Goal: Task Accomplishment & Management: Manage account settings

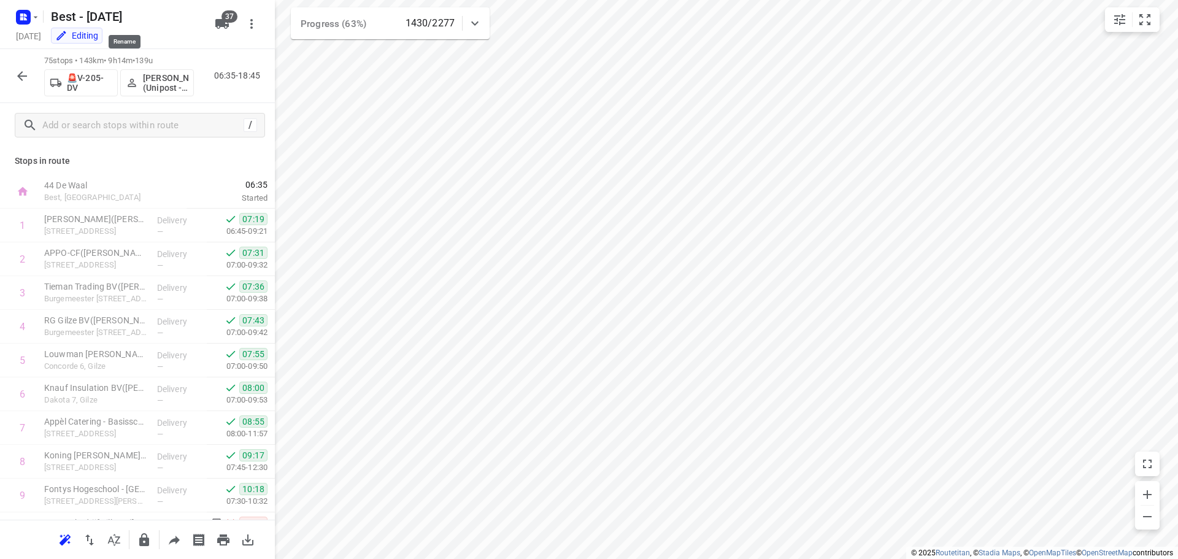
scroll to position [367, 0]
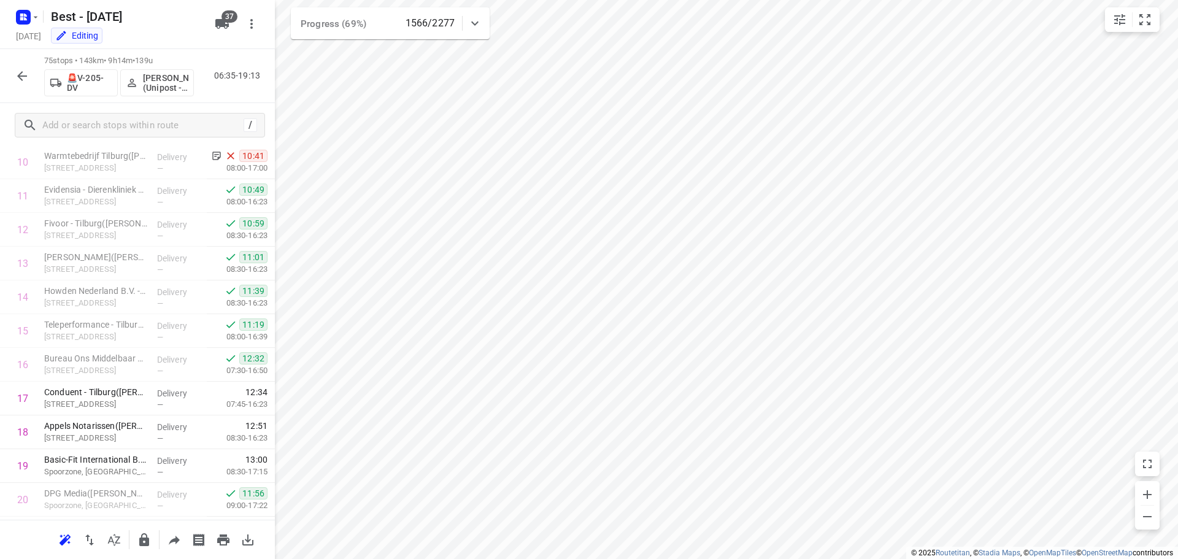
click at [7, 77] on div "75 stops • 143km • 9h14m • 139u 🚨V-205-DV [PERSON_NAME] (Unipost - Best - ZZP) …" at bounding box center [137, 76] width 275 height 54
click at [20, 77] on icon "button" at bounding box center [22, 76] width 10 height 10
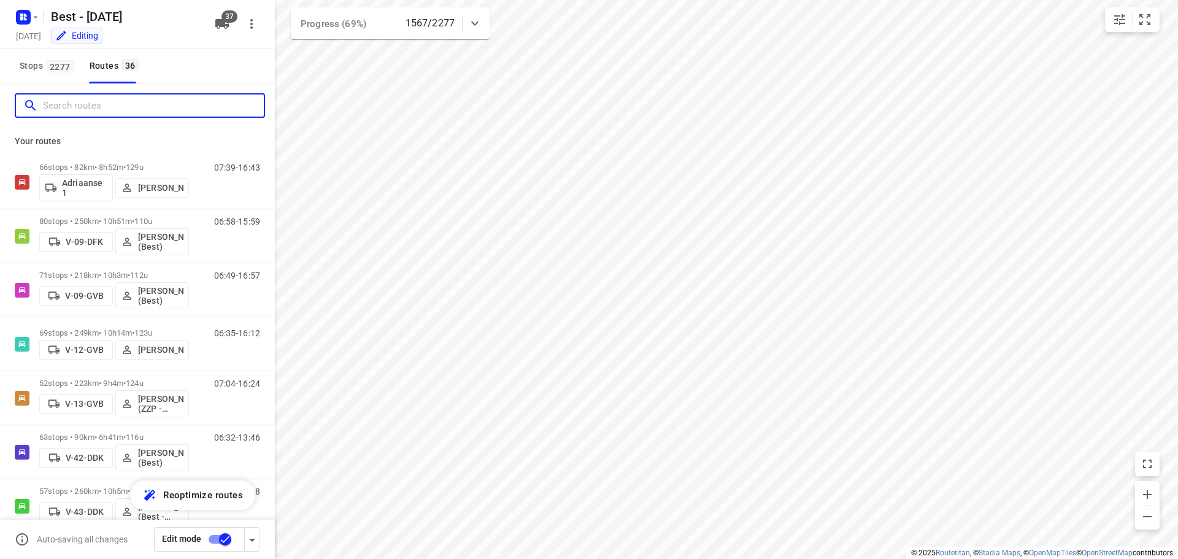
click at [115, 98] on input "Search routes" at bounding box center [153, 105] width 221 height 19
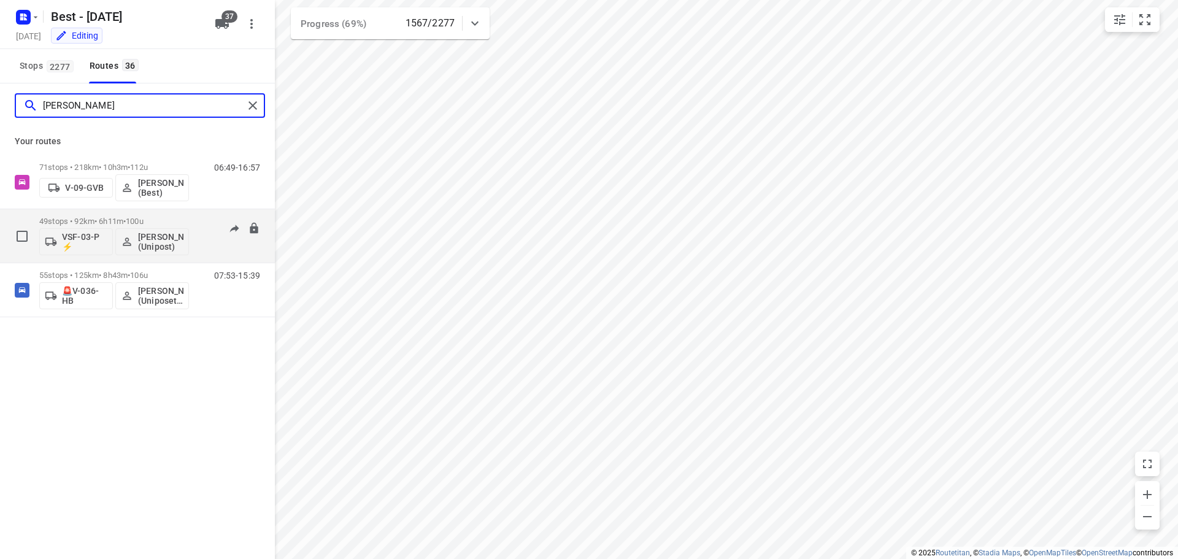
type input "omar"
click at [106, 221] on p "49 stops • 92km • 6h11m • 100u" at bounding box center [114, 221] width 150 height 9
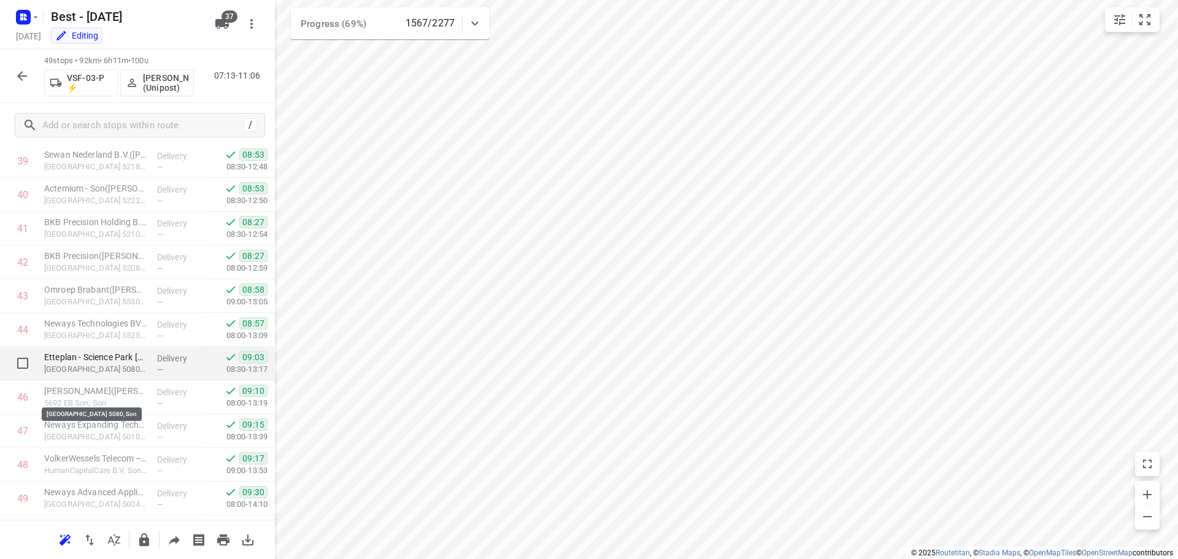
scroll to position [1377, 0]
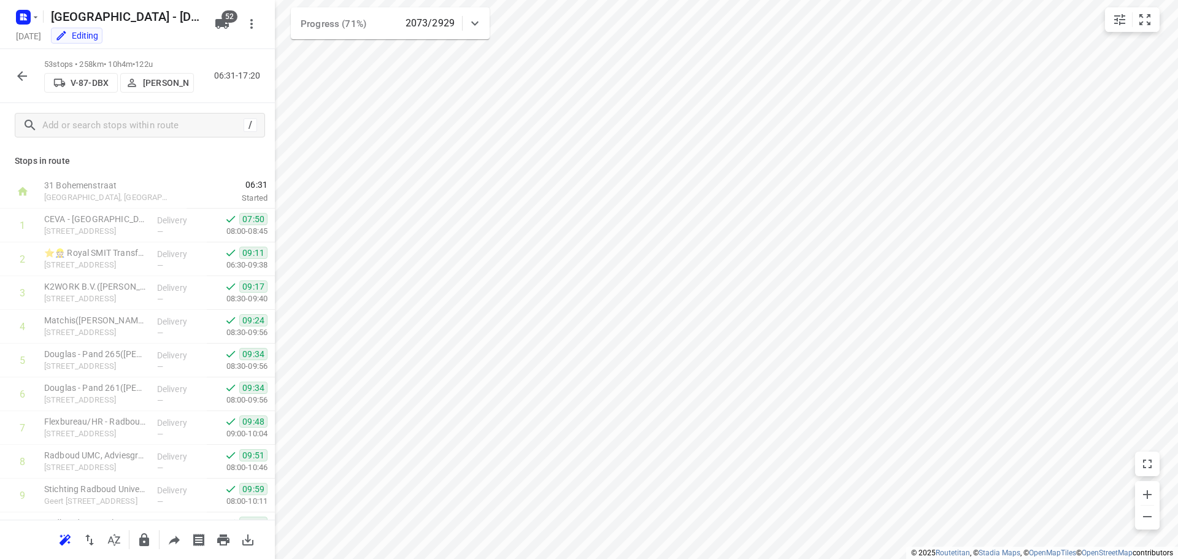
scroll to position [368, 0]
click at [15, 83] on button "button" at bounding box center [22, 76] width 25 height 25
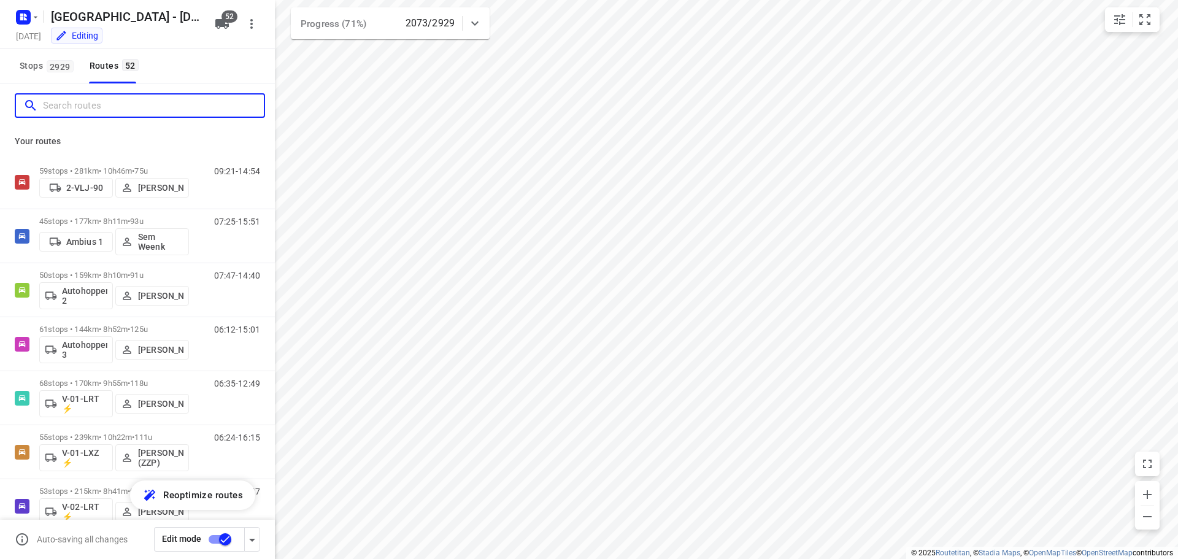
click at [92, 106] on input "Search routes" at bounding box center [153, 105] width 221 height 19
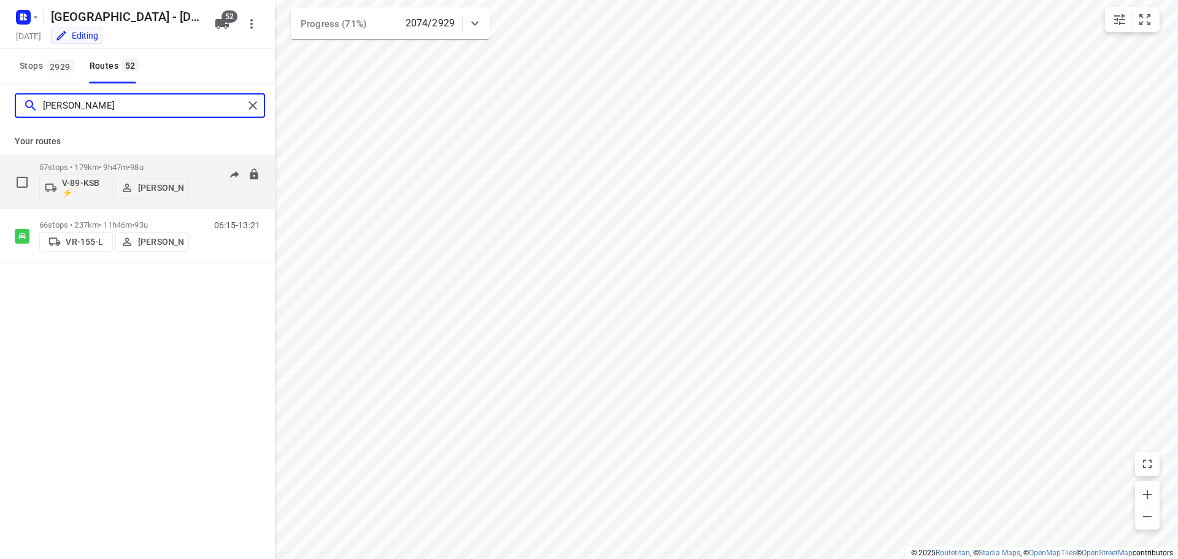
type input "[PERSON_NAME]"
click at [98, 164] on p "57 stops • 179km • 9h47m • 98u" at bounding box center [114, 167] width 150 height 9
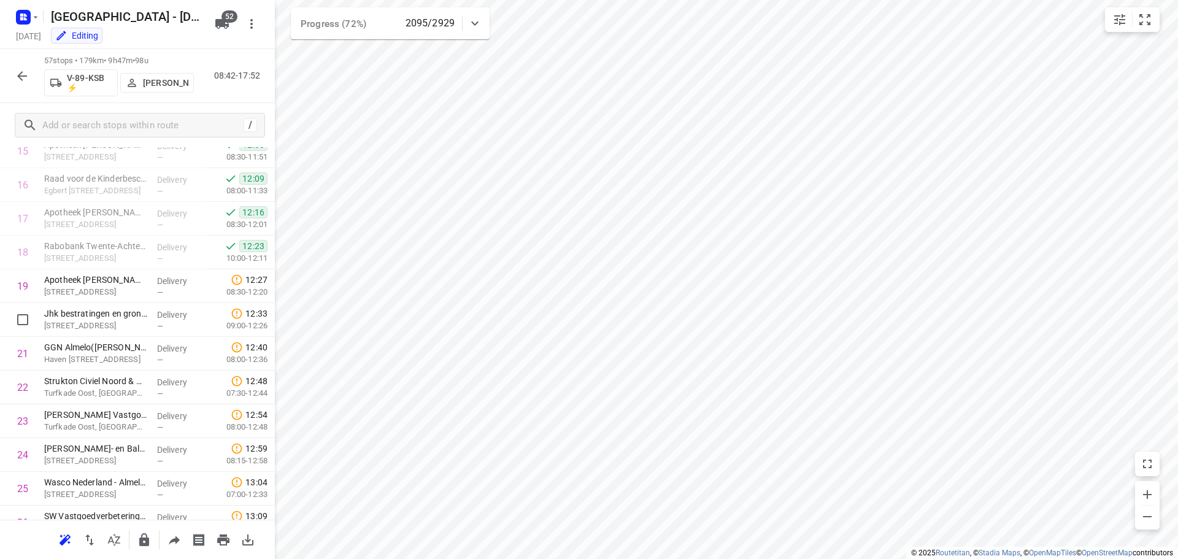
scroll to position [542, 0]
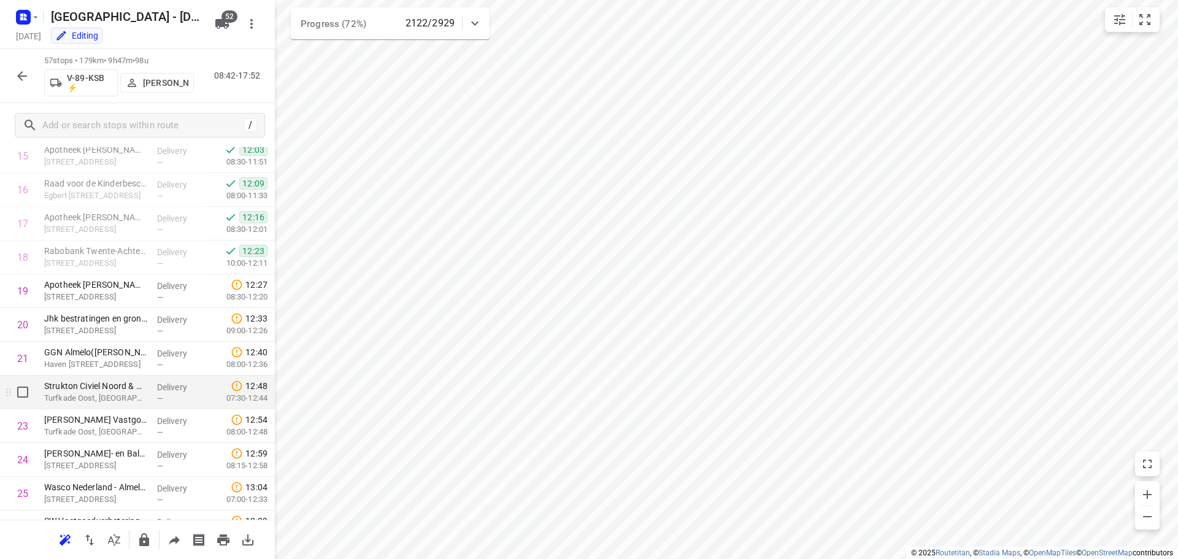
click at [87, 394] on p "Turfkade Oost, [GEOGRAPHIC_DATA]" at bounding box center [95, 398] width 103 height 12
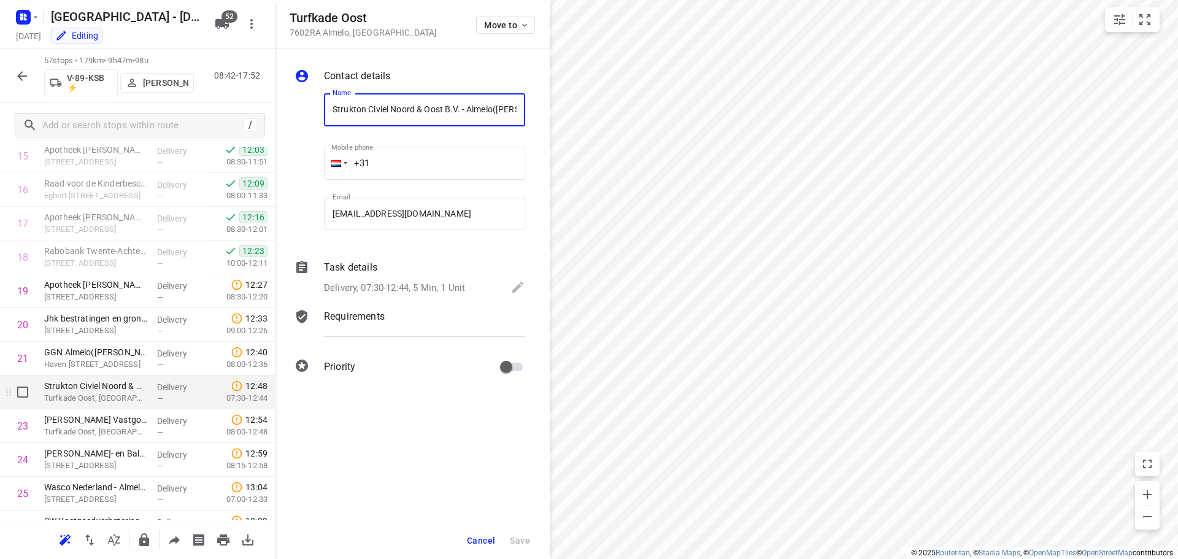
scroll to position [0, 52]
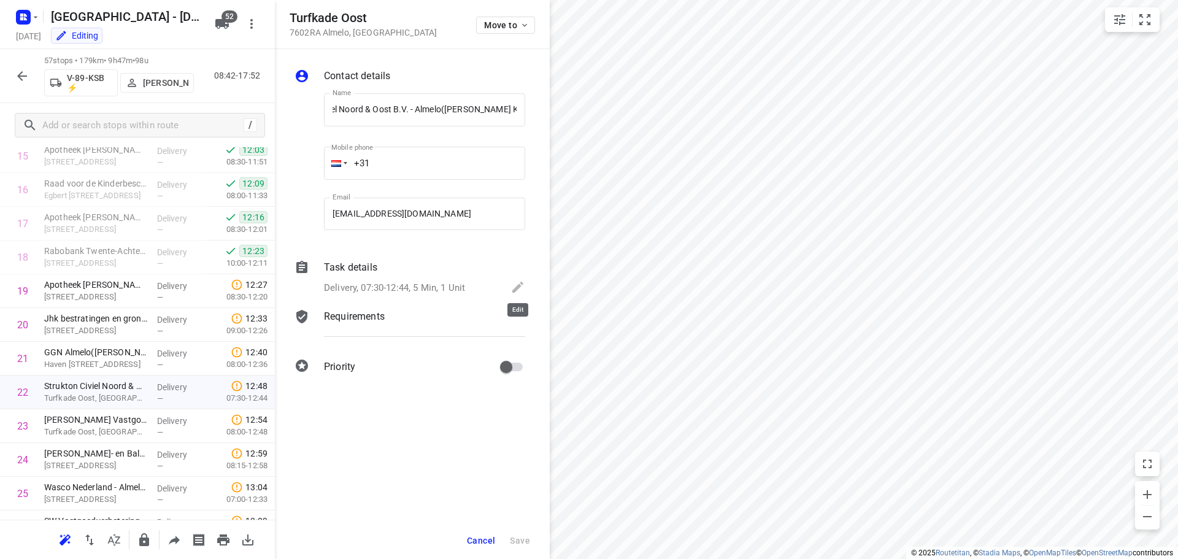
click at [519, 281] on icon at bounding box center [518, 287] width 15 height 15
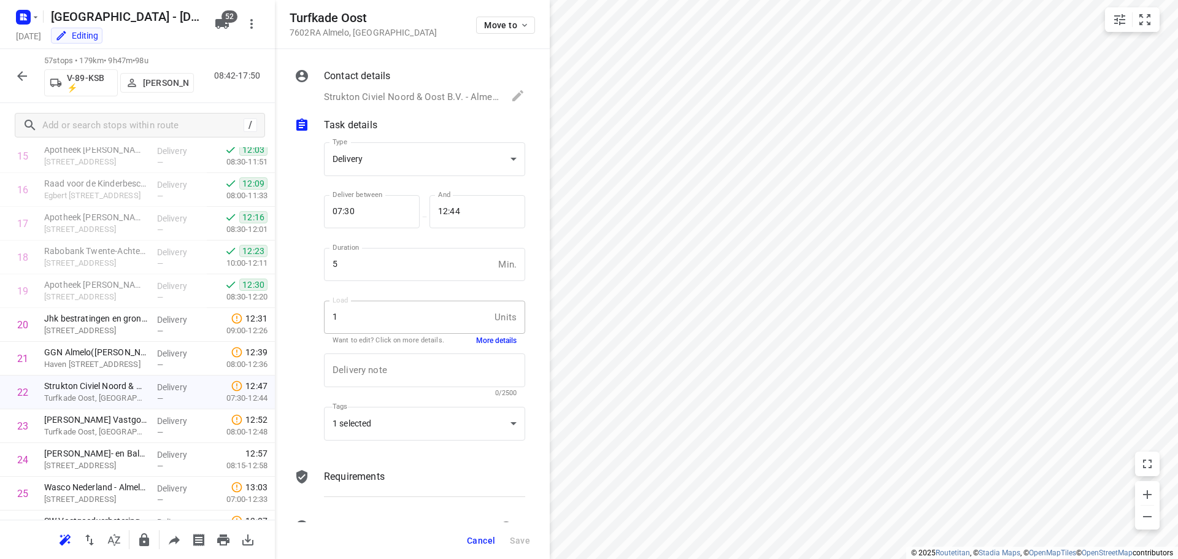
click at [475, 536] on span "Cancel" at bounding box center [481, 541] width 28 height 10
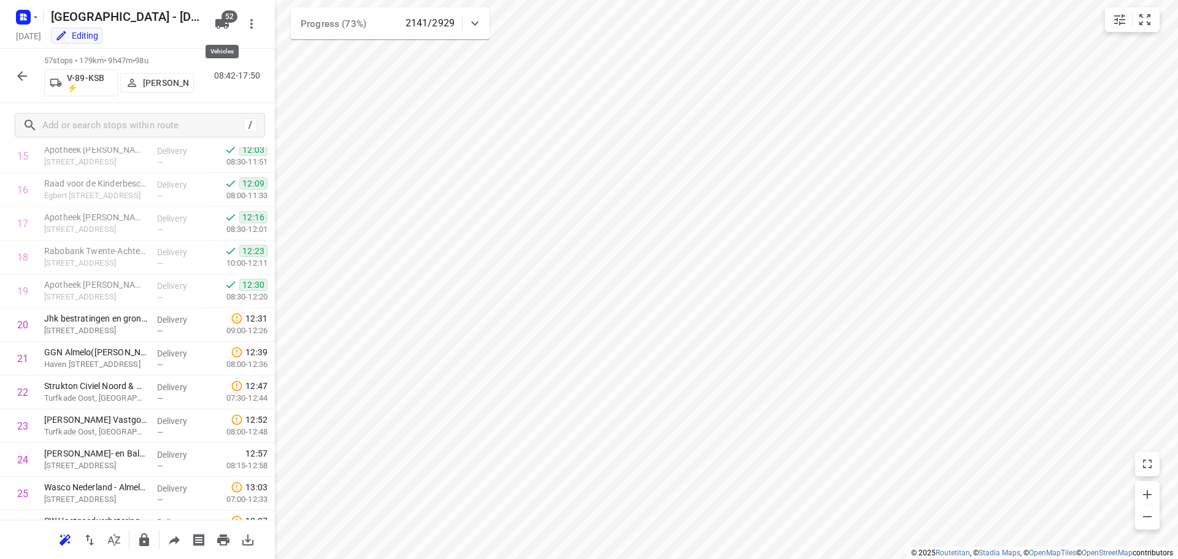
click at [219, 23] on icon "button" at bounding box center [222, 24] width 14 height 10
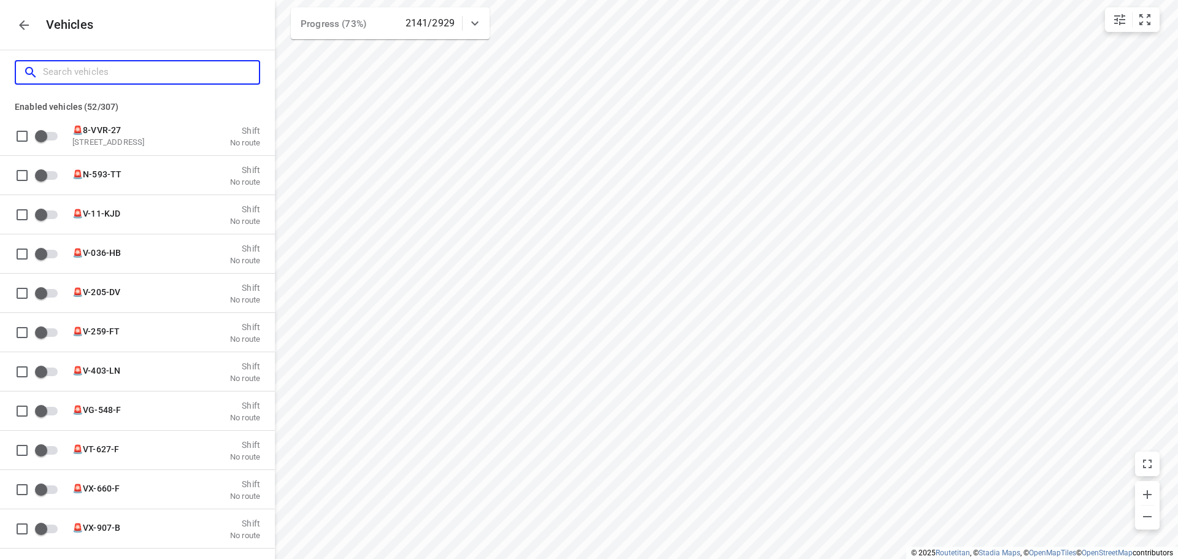
click at [170, 67] on input "Search vehicles" at bounding box center [151, 72] width 216 height 19
type input "a"
checkbox input "true"
checkbox input "false"
checkbox input "true"
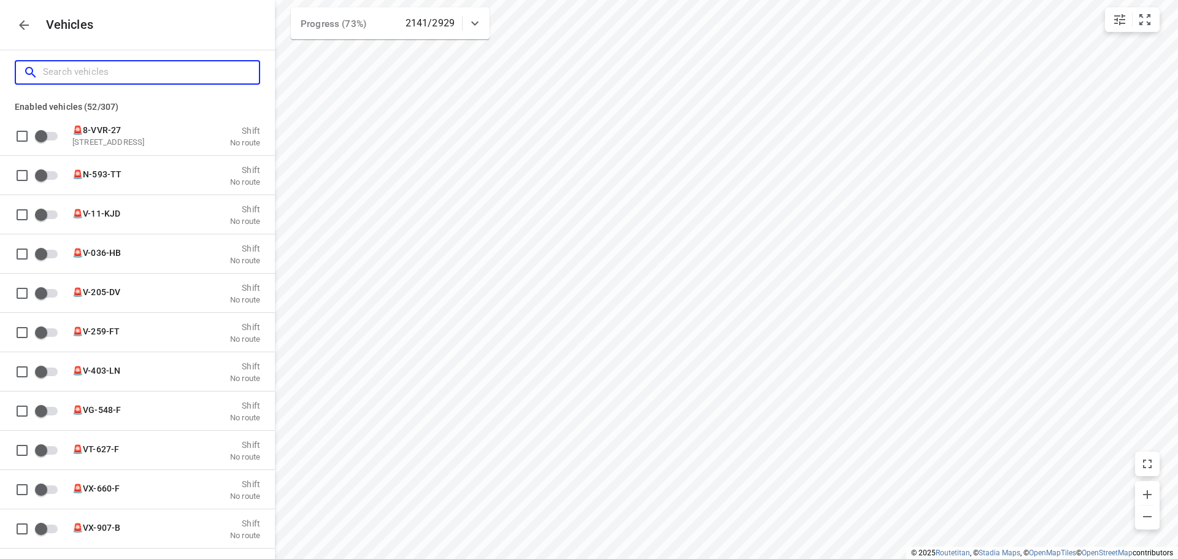
checkbox input "true"
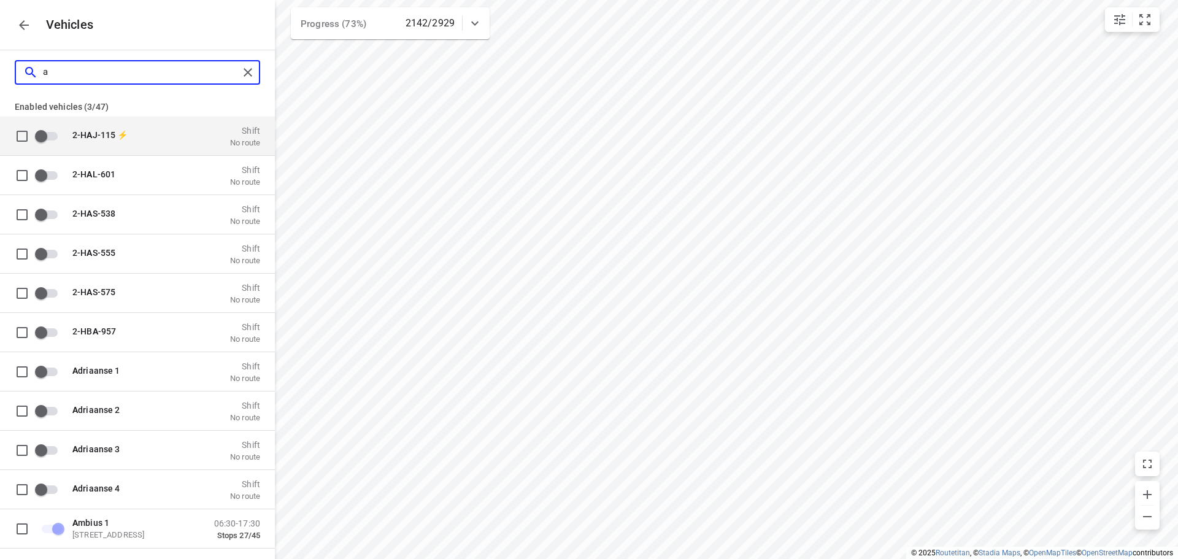
type input "au"
checkbox input "true"
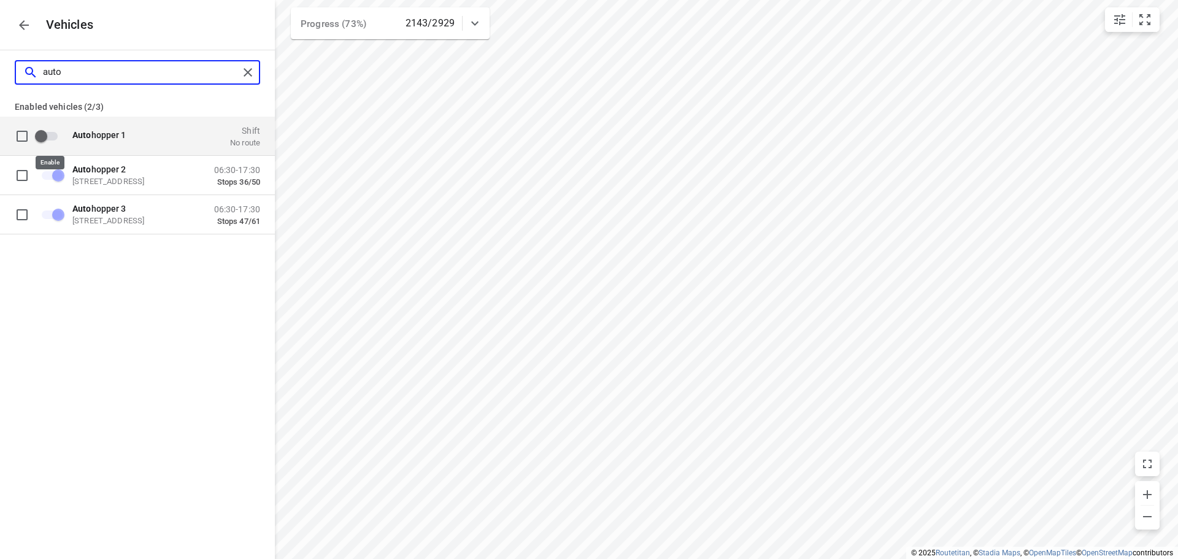
type input "auto"
click at [54, 138] on input "grid" at bounding box center [41, 135] width 70 height 23
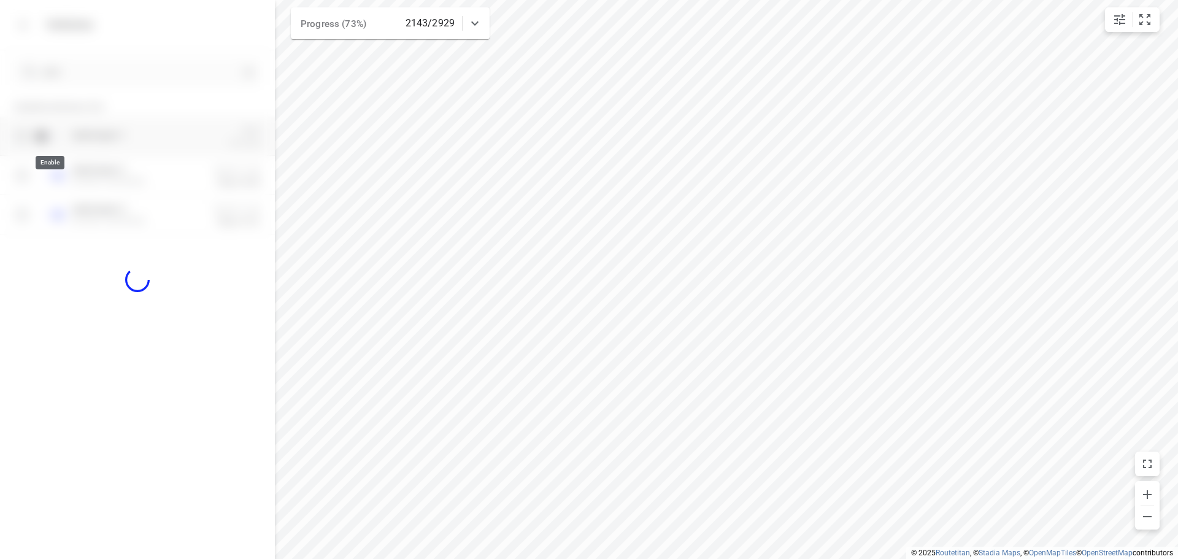
checkbox input "true"
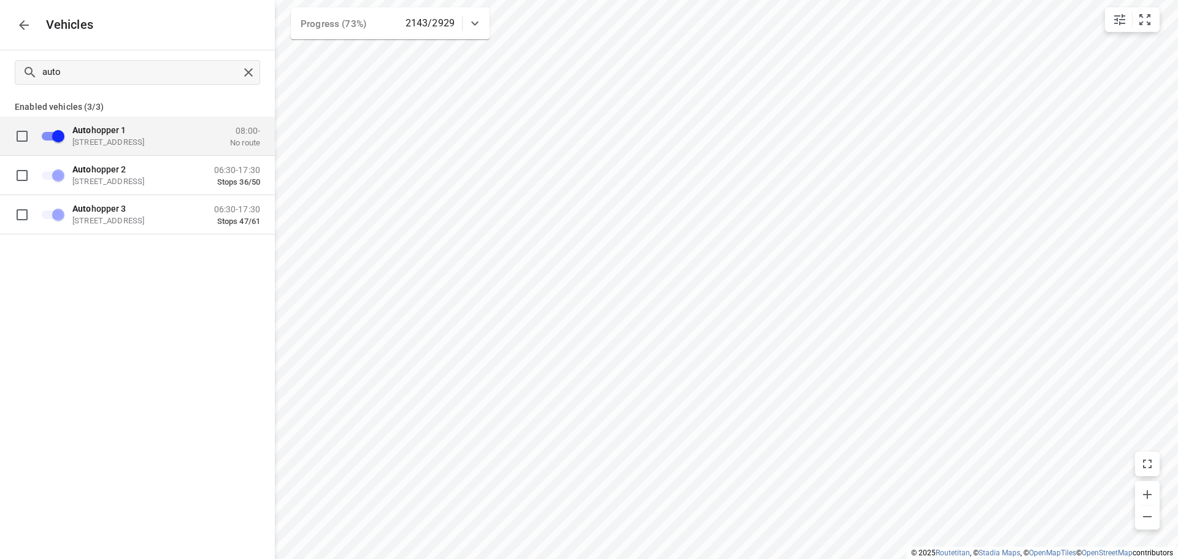
click at [18, 23] on icon "button" at bounding box center [24, 25] width 15 height 15
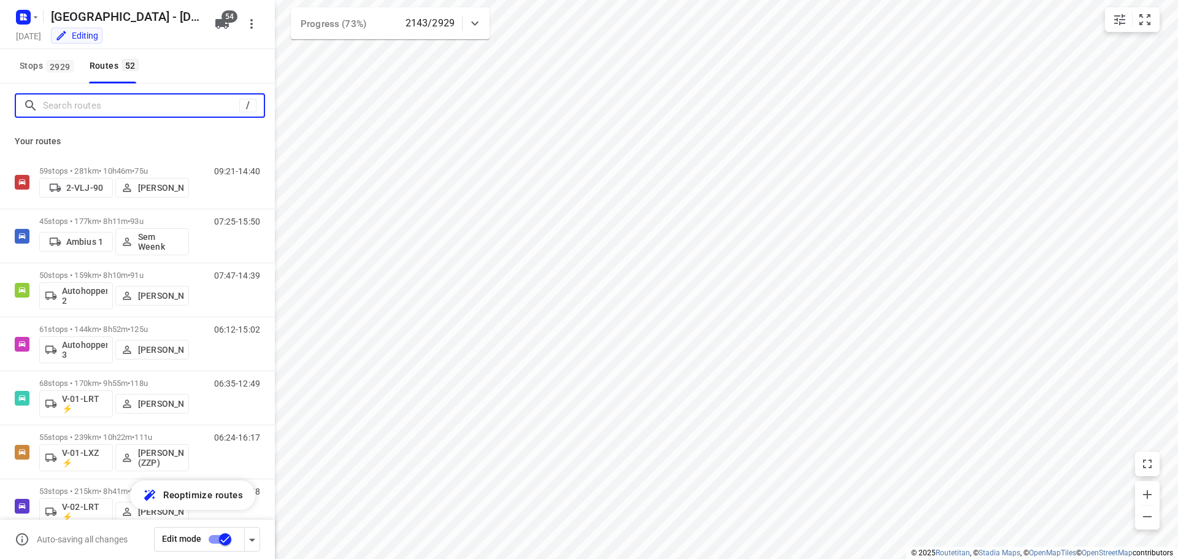
click at [75, 103] on input "Search routes" at bounding box center [141, 105] width 196 height 19
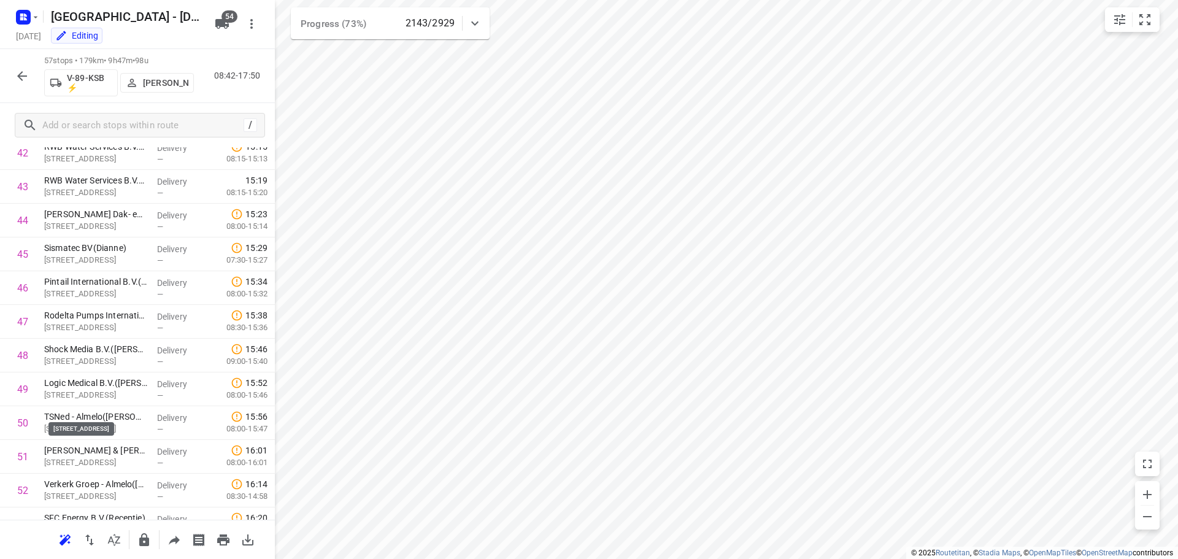
scroll to position [1647, 0]
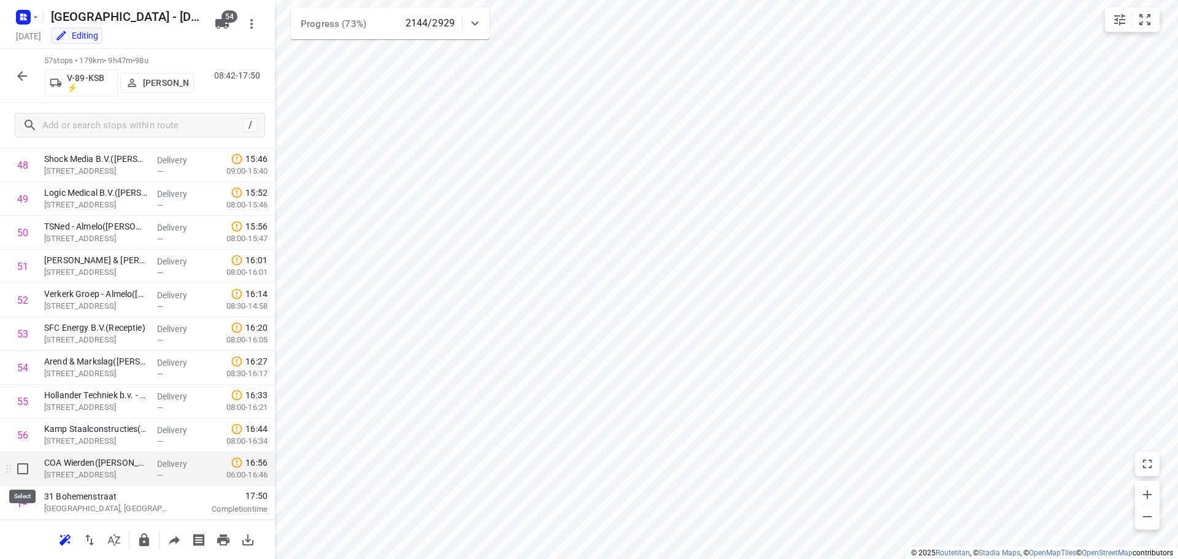
click at [21, 466] on input "checkbox" at bounding box center [22, 469] width 25 height 25
checkbox input "true"
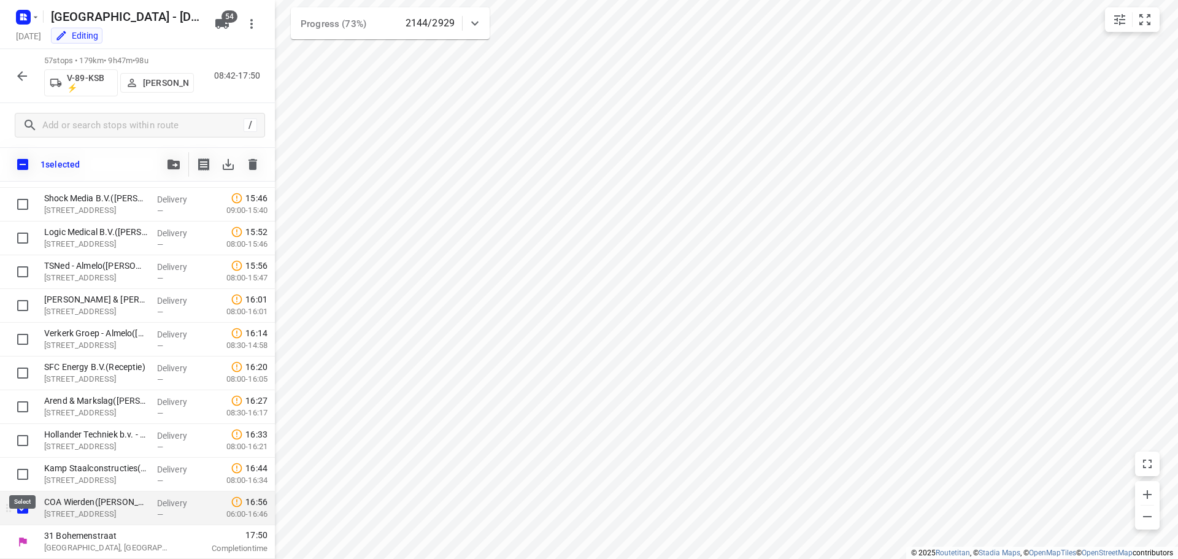
scroll to position [1642, 0]
click at [21, 469] on input "checkbox" at bounding box center [22, 474] width 25 height 25
checkbox input "true"
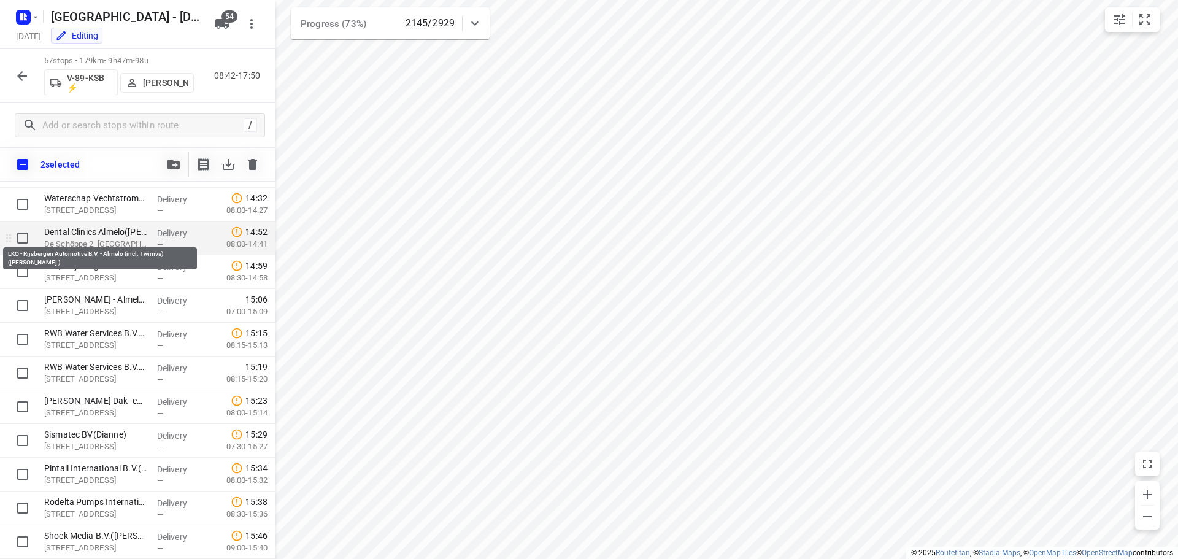
scroll to position [1273, 0]
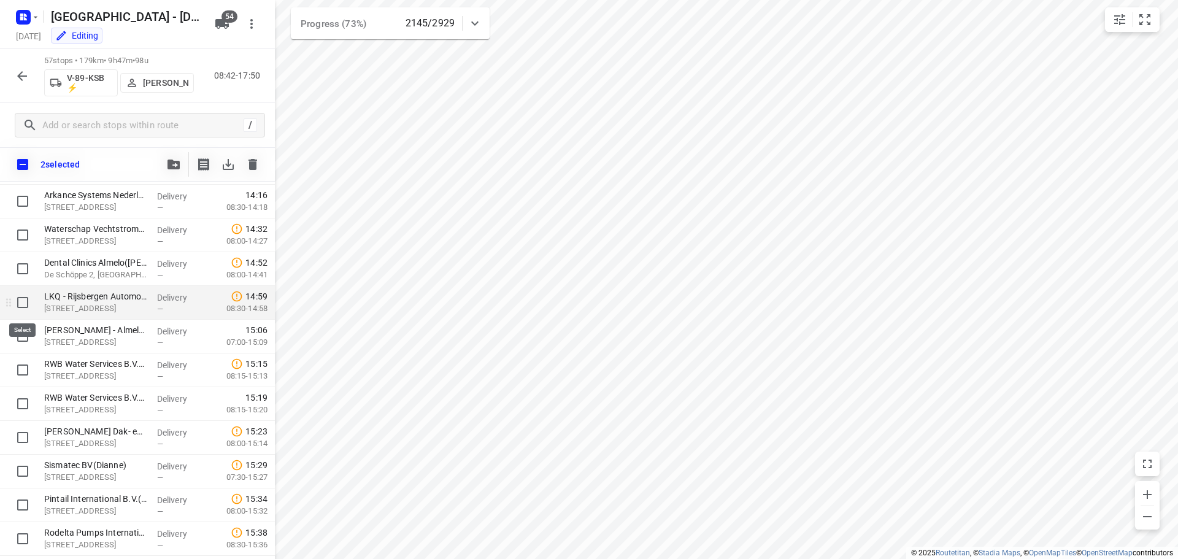
click at [22, 304] on input "checkbox" at bounding box center [22, 302] width 25 height 25
checkbox input "true"
click at [23, 269] on input "checkbox" at bounding box center [22, 269] width 25 height 25
checkbox input "true"
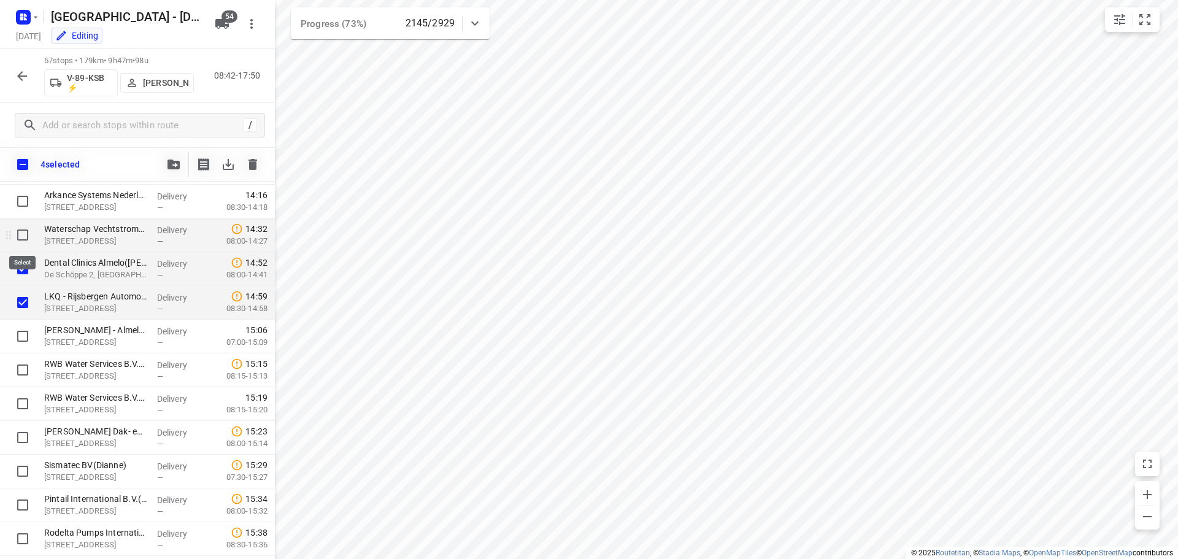
click at [21, 230] on input "checkbox" at bounding box center [22, 235] width 25 height 25
checkbox input "true"
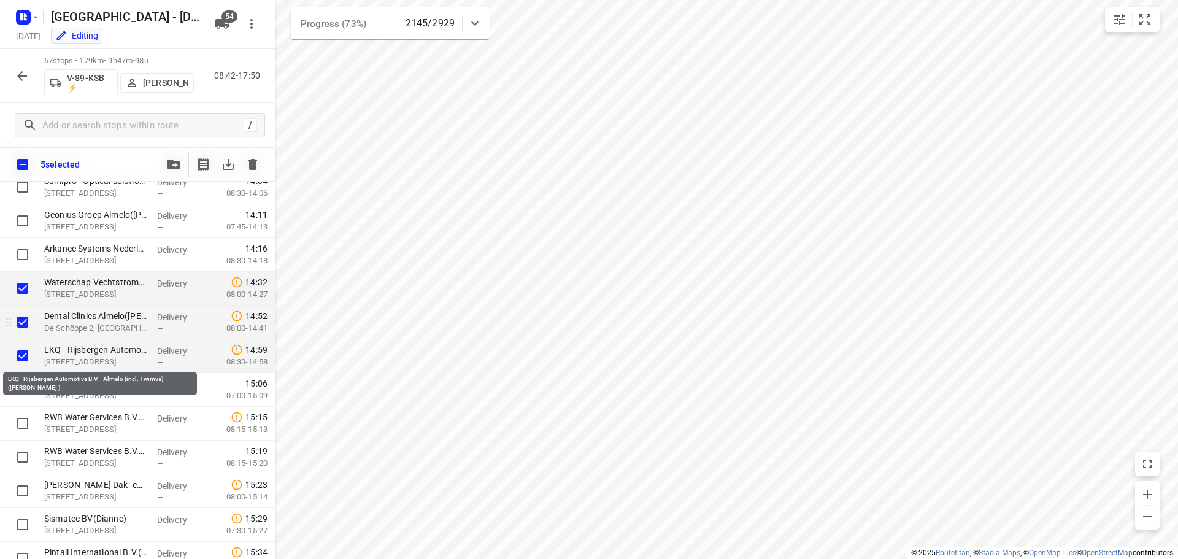
scroll to position [1212, 0]
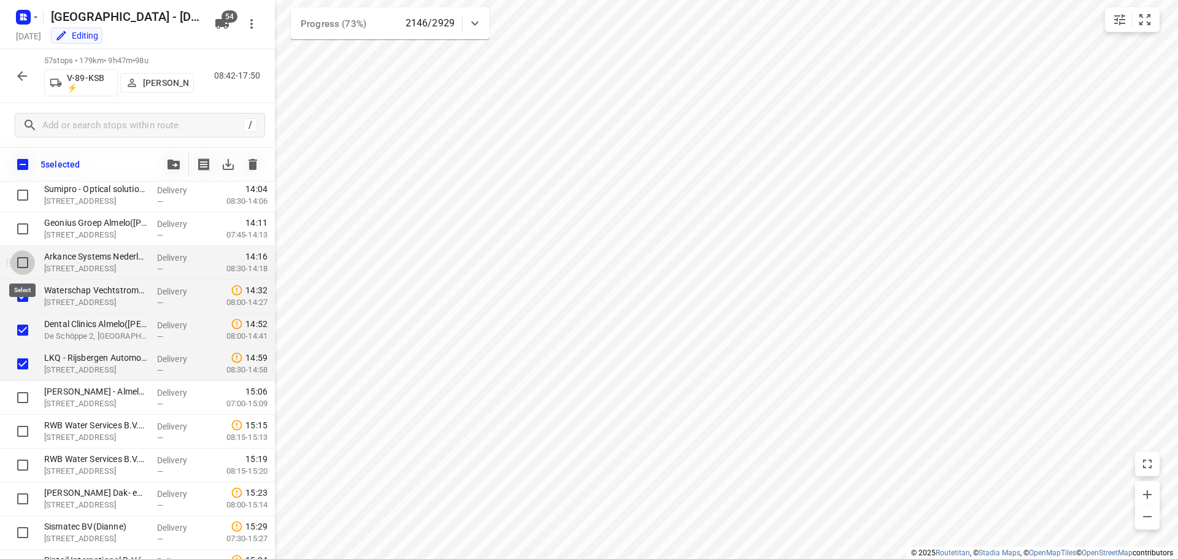
click at [25, 262] on input "checkbox" at bounding box center [22, 262] width 25 height 25
checkbox input "true"
click at [22, 227] on input "checkbox" at bounding box center [22, 229] width 25 height 25
checkbox input "true"
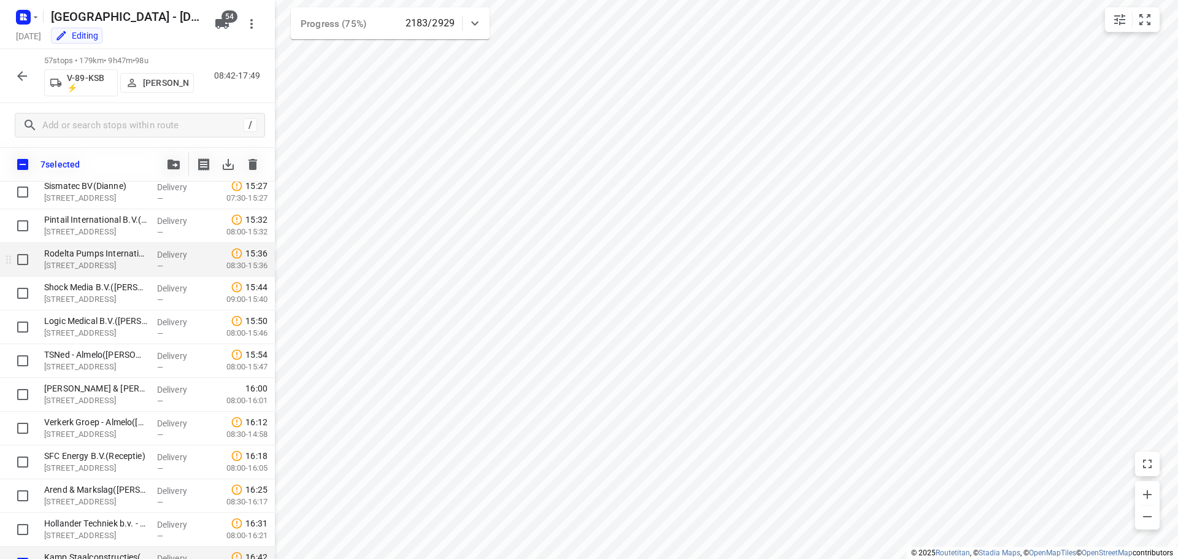
scroll to position [1335, 0]
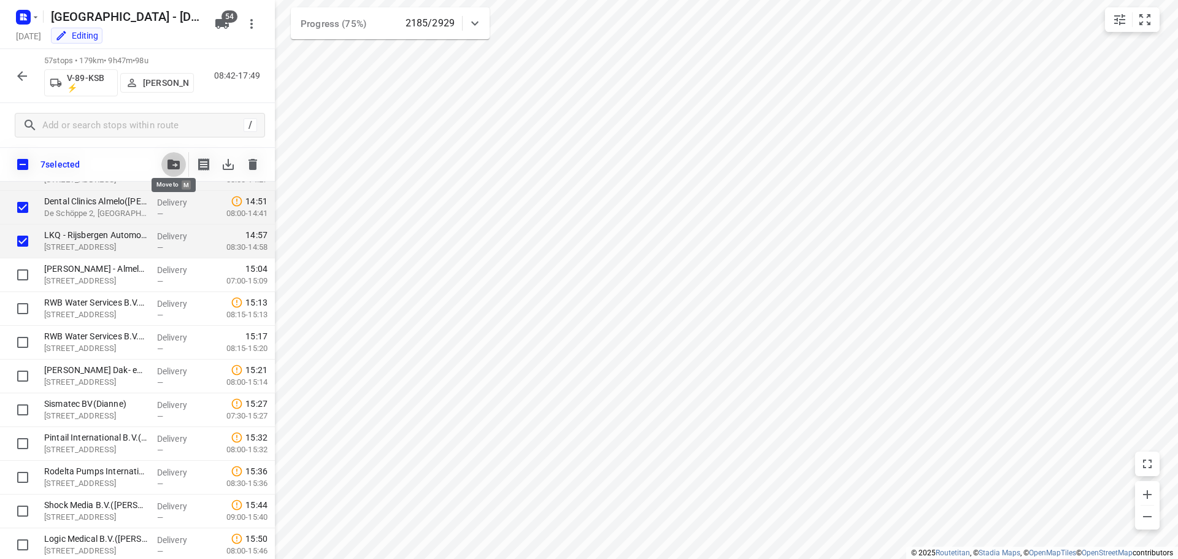
click at [172, 164] on icon "button" at bounding box center [174, 165] width 12 height 10
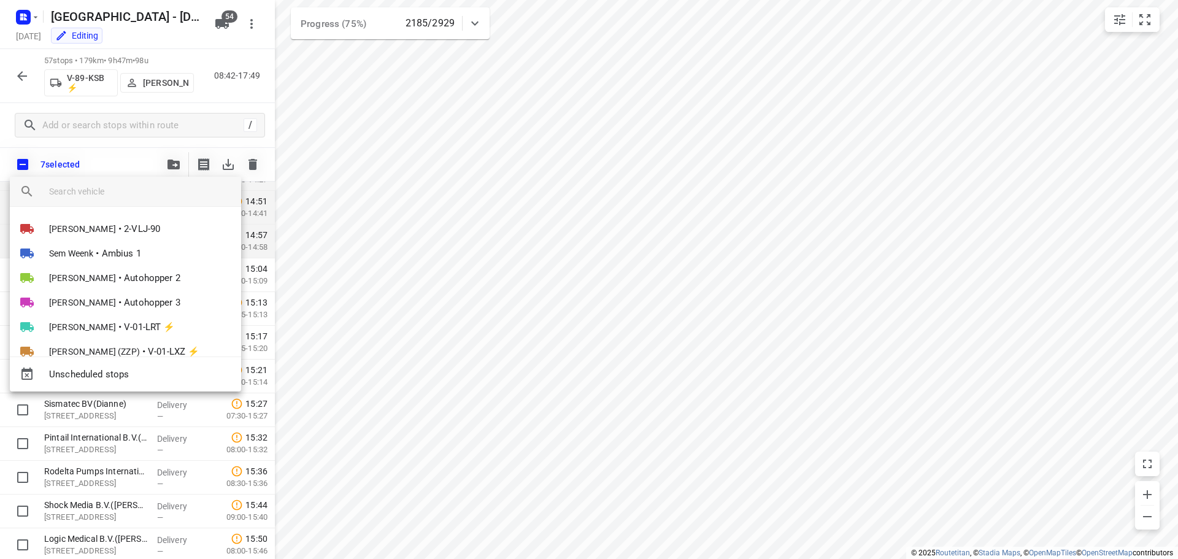
click at [99, 187] on input "search vehicle" at bounding box center [140, 191] width 182 height 18
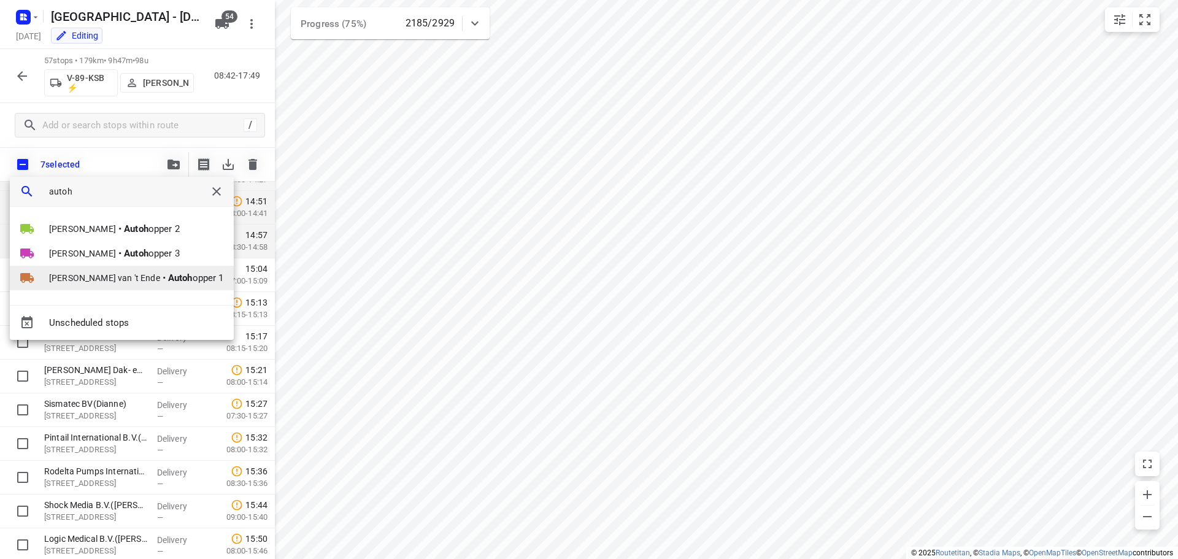
type input "autoh"
click at [110, 279] on span "[PERSON_NAME] van 't Ende" at bounding box center [104, 278] width 111 height 12
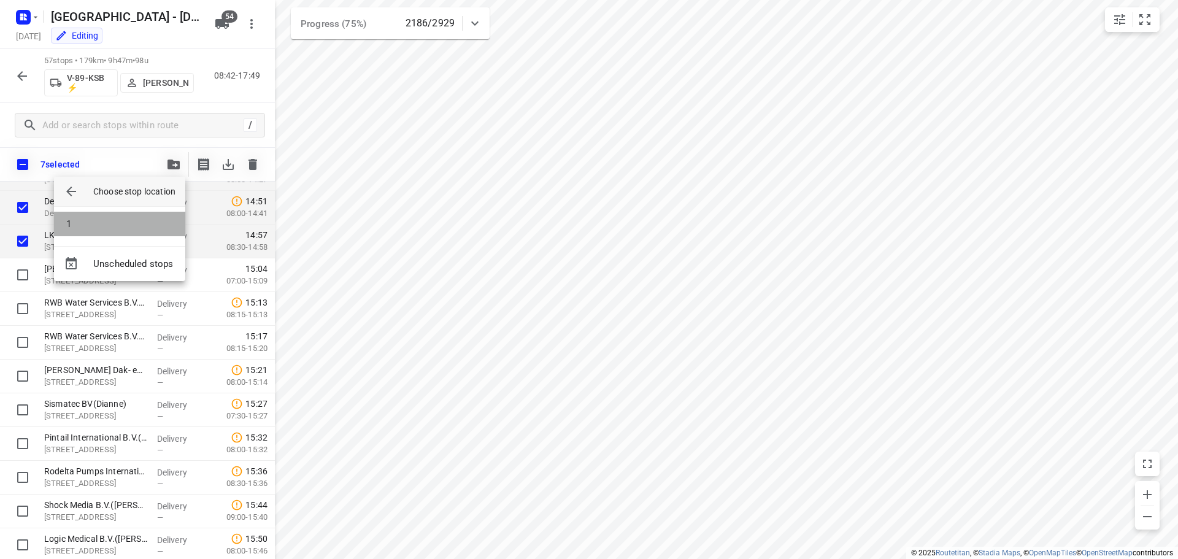
click at [105, 220] on li "1" at bounding box center [119, 224] width 131 height 25
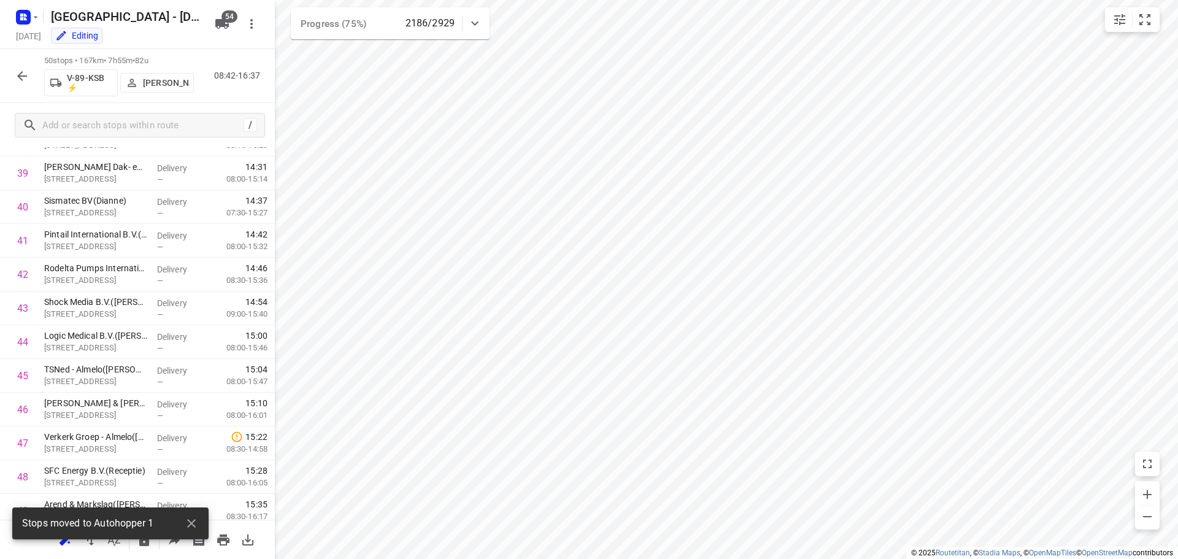
click at [24, 84] on button "button" at bounding box center [22, 76] width 25 height 25
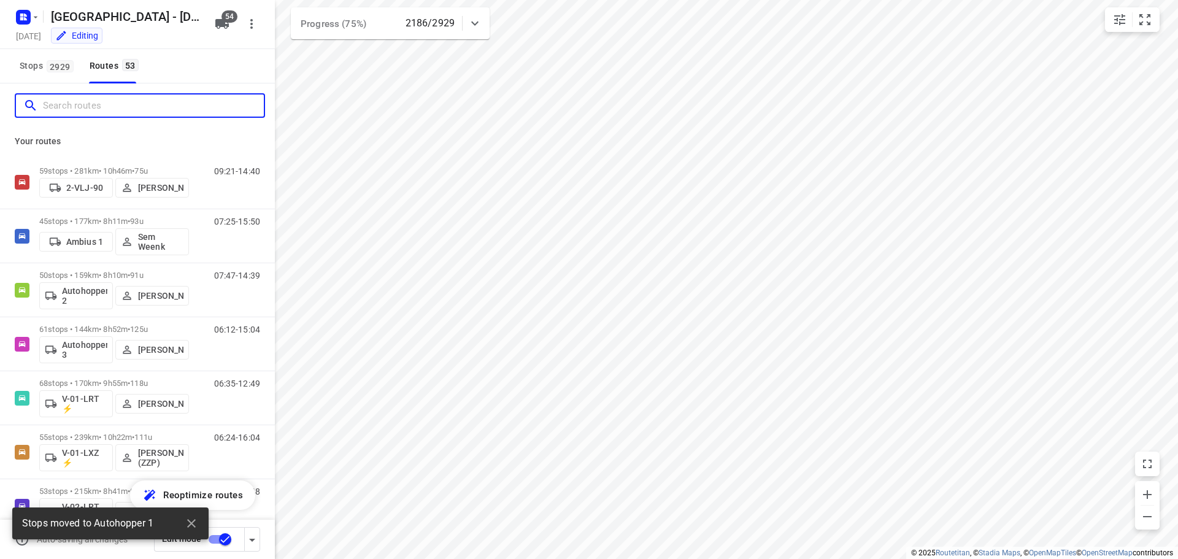
click at [125, 111] on input "Search routes" at bounding box center [153, 105] width 221 height 19
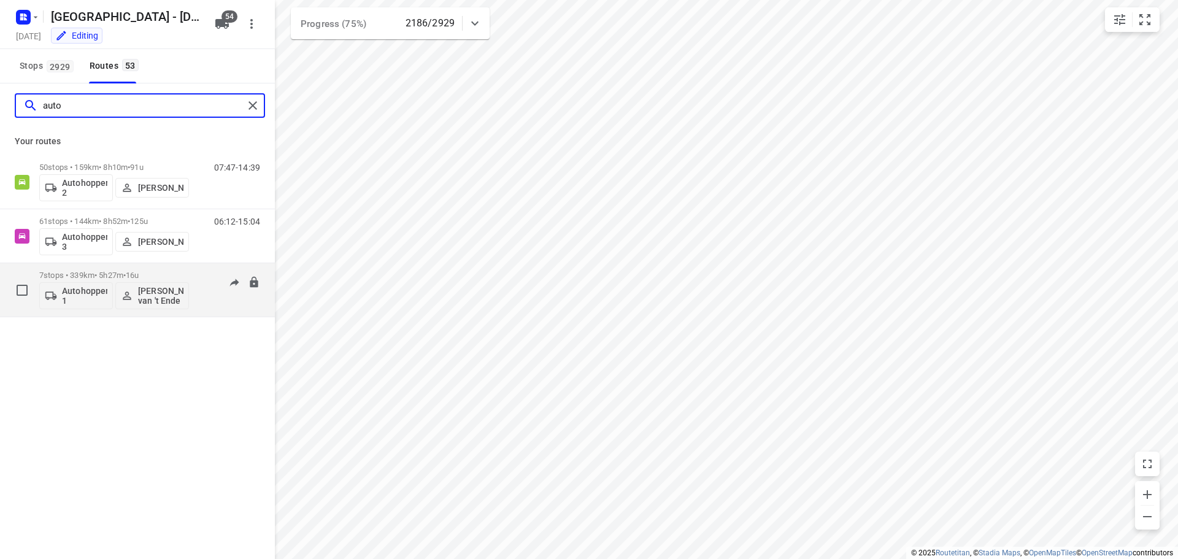
type input "auto"
click at [155, 273] on p "7 stops • 339km • 5h27m • 16u" at bounding box center [114, 275] width 150 height 9
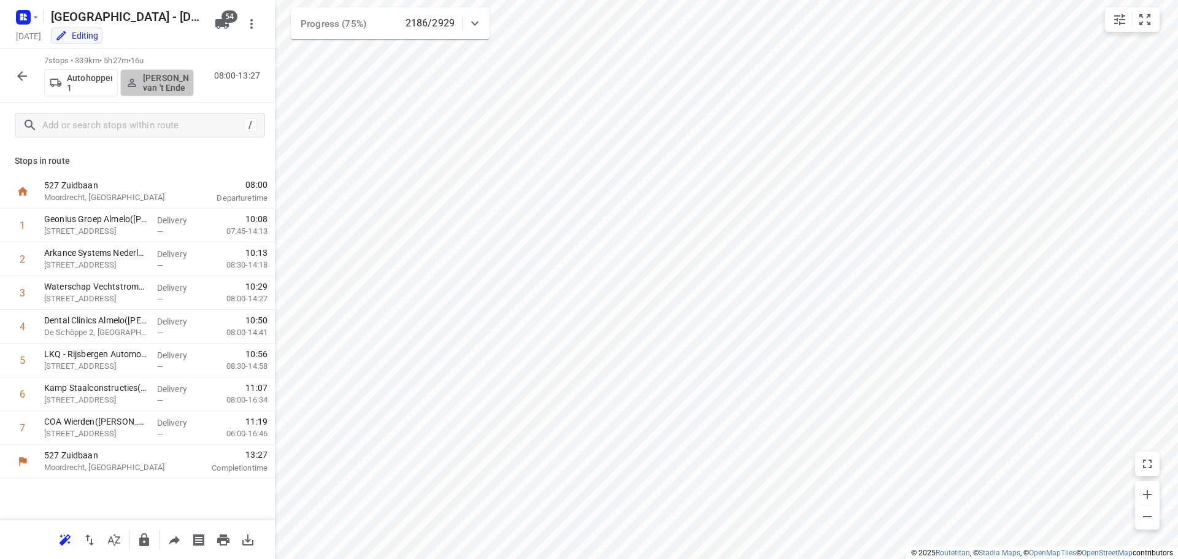
click at [163, 83] on p "[PERSON_NAME] van 't Ende" at bounding box center [165, 83] width 45 height 20
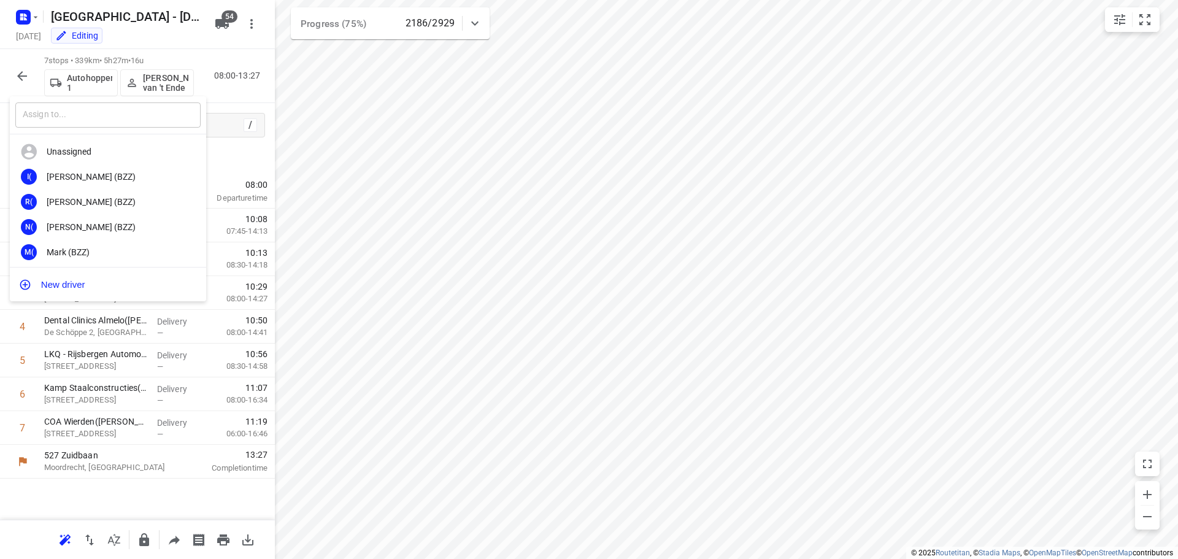
click at [128, 110] on input "text" at bounding box center [107, 114] width 185 height 25
type input "gera"
click at [84, 221] on div "Gv Gera van de Vreugde" at bounding box center [108, 226] width 196 height 25
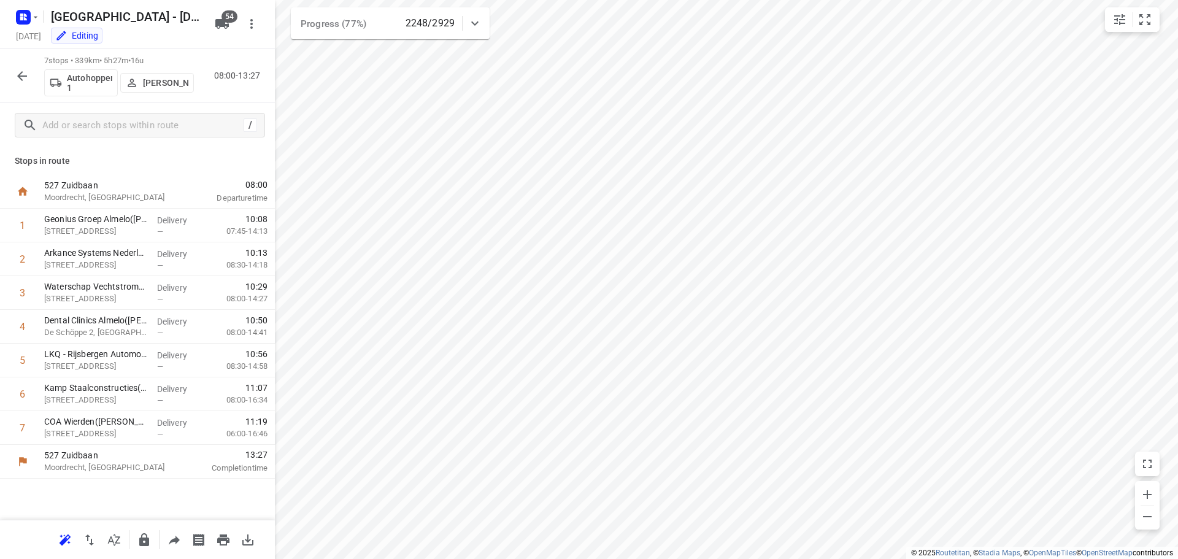
click at [22, 70] on icon "button" at bounding box center [22, 76] width 15 height 15
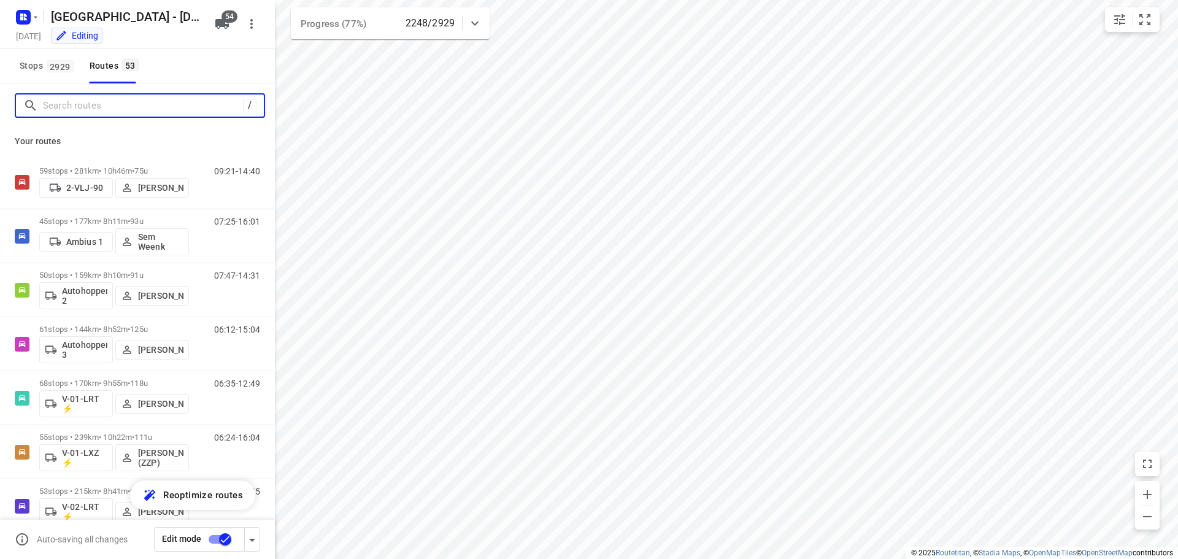
click at [82, 107] on input "Search routes" at bounding box center [143, 105] width 200 height 19
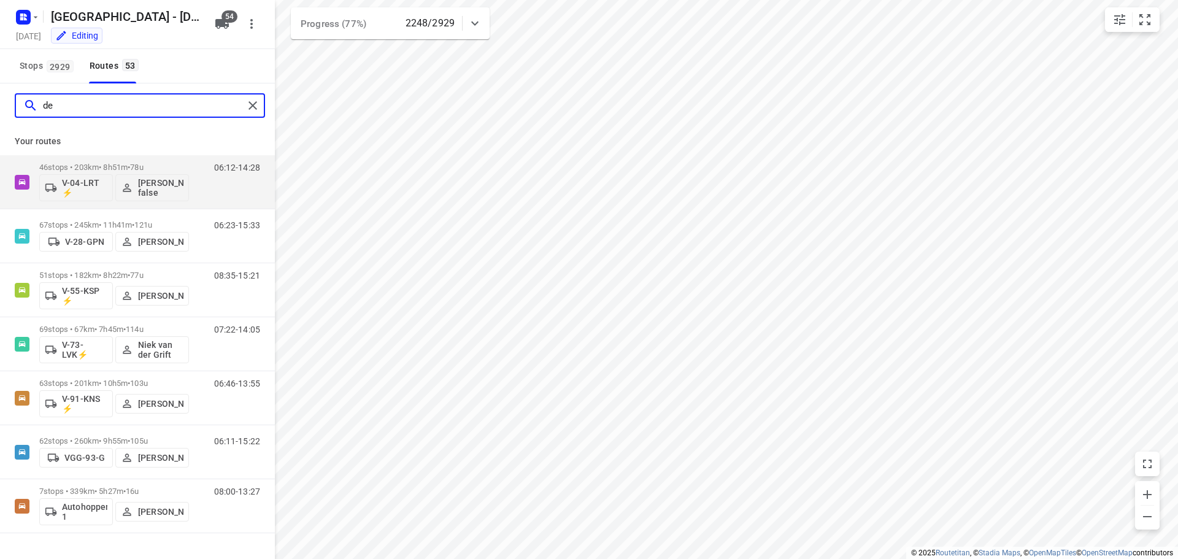
type input "d"
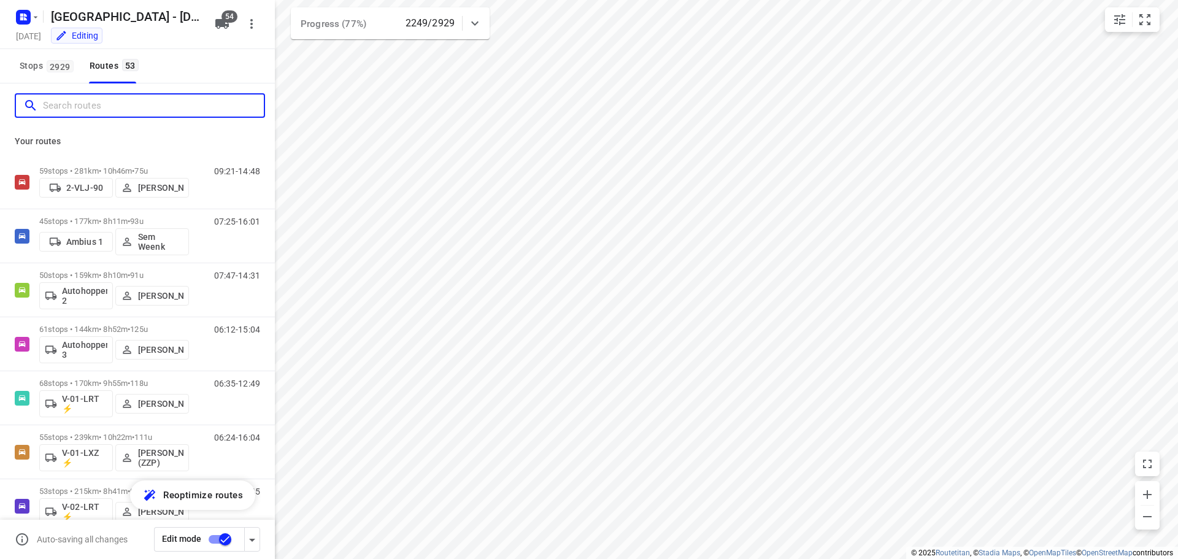
click at [132, 106] on input "Search routes" at bounding box center [153, 105] width 221 height 19
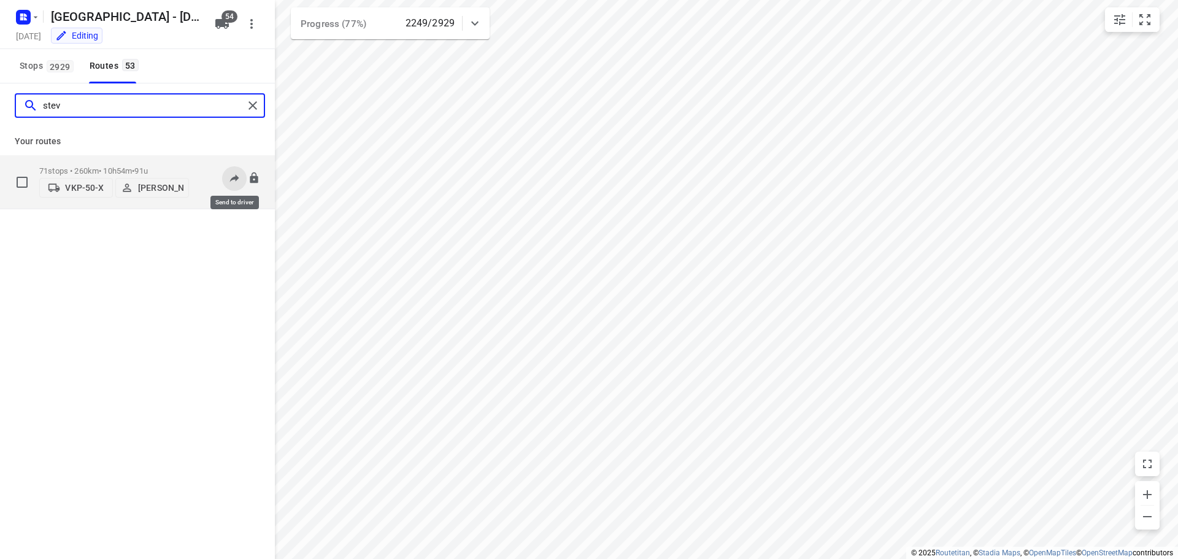
type input "stev"
click at [234, 172] on icon at bounding box center [234, 178] width 12 height 12
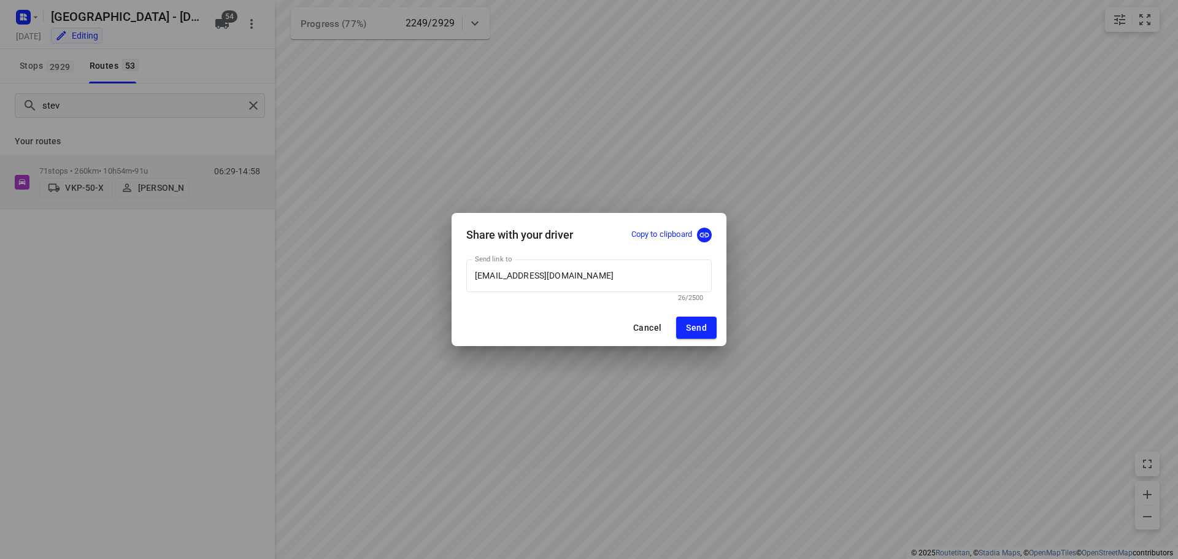
click at [651, 231] on p "Copy to clipboard" at bounding box center [661, 235] width 61 height 12
click at [833, 159] on div "Share with your driver Copy to clipboard Send link to [EMAIL_ADDRESS][DOMAIN_NA…" at bounding box center [589, 279] width 1178 height 559
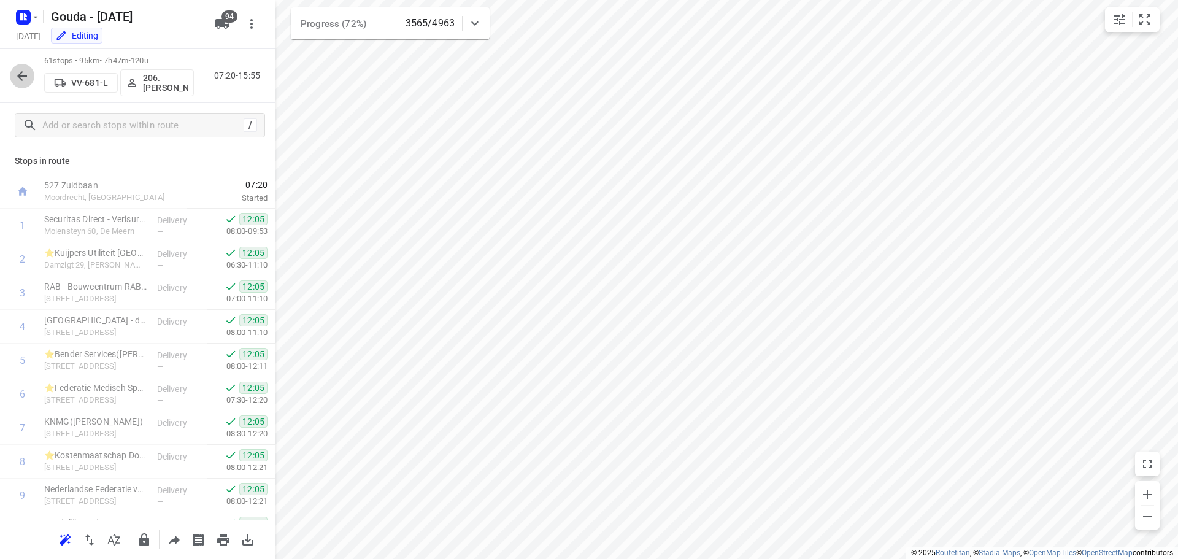
click at [20, 87] on button "button" at bounding box center [22, 76] width 25 height 25
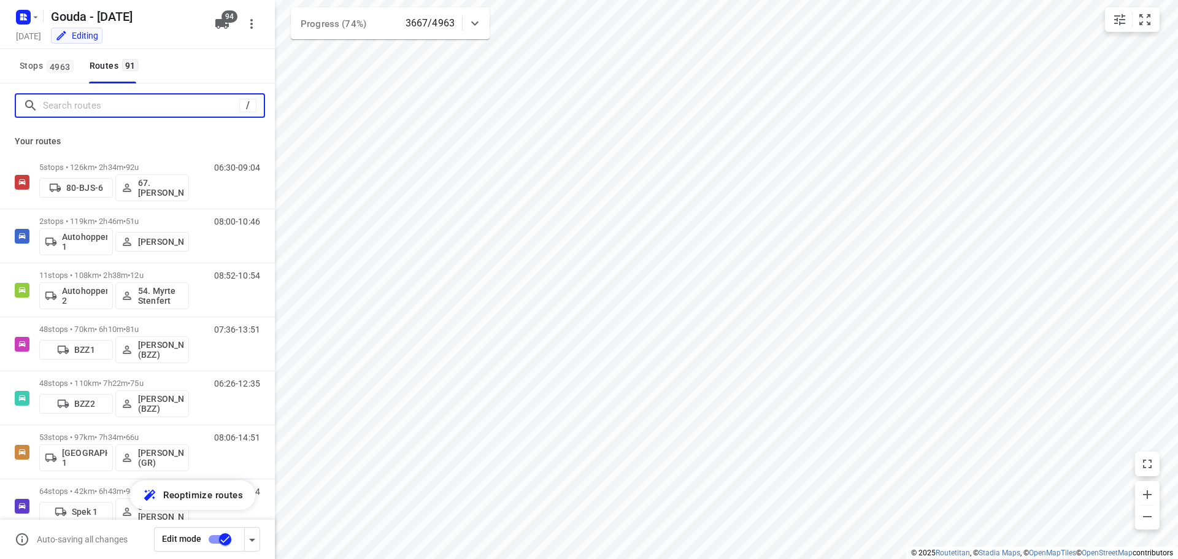
click at [96, 101] on input "Search routes" at bounding box center [141, 105] width 196 height 19
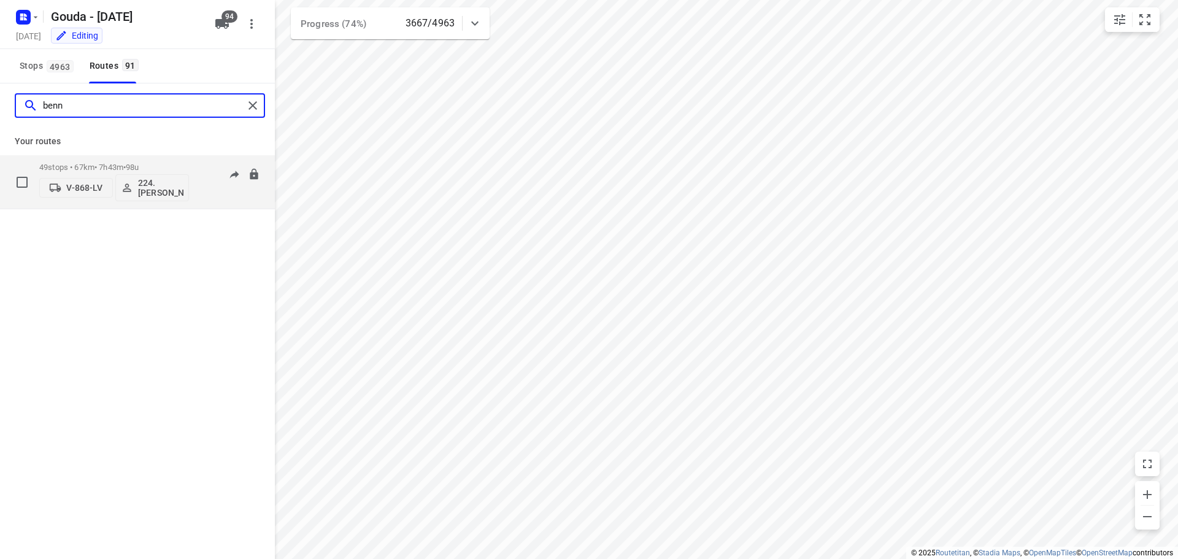
type input "benn"
click at [137, 169] on span "98u" at bounding box center [132, 167] width 13 height 9
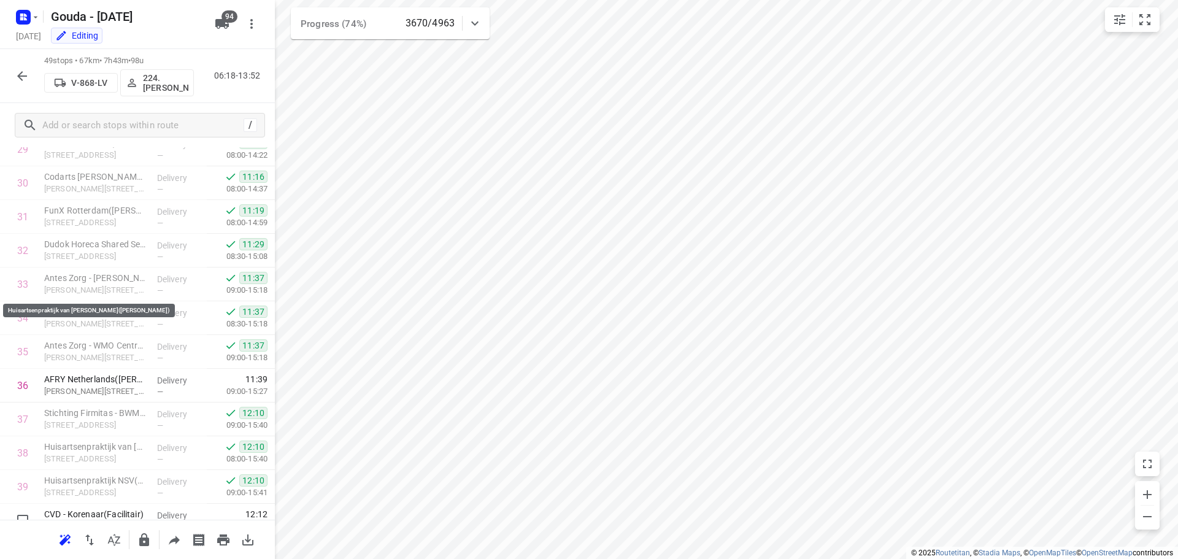
scroll to position [1377, 0]
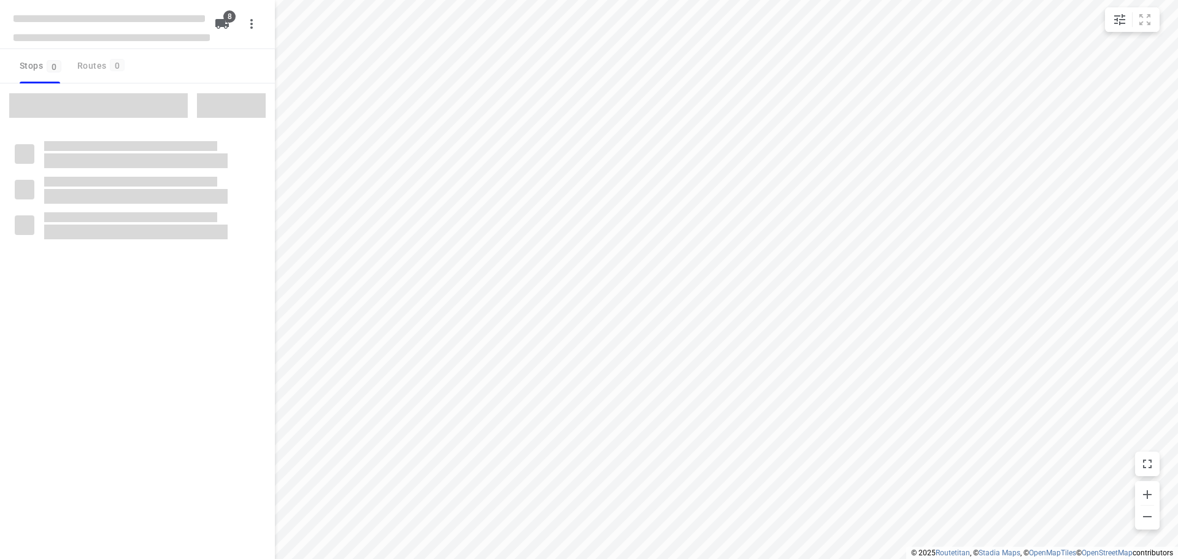
checkbox input "true"
